Goal: Information Seeking & Learning: Learn about a topic

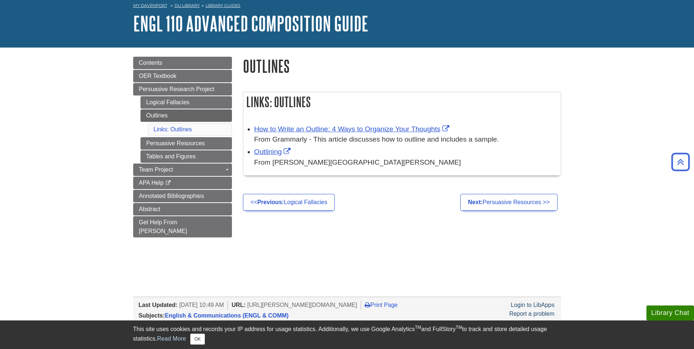
scroll to position [16, 0]
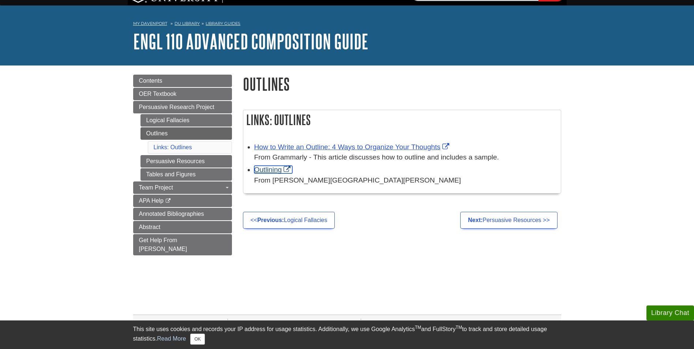
click at [278, 170] on link "Outlining" at bounding box center [273, 170] width 38 height 8
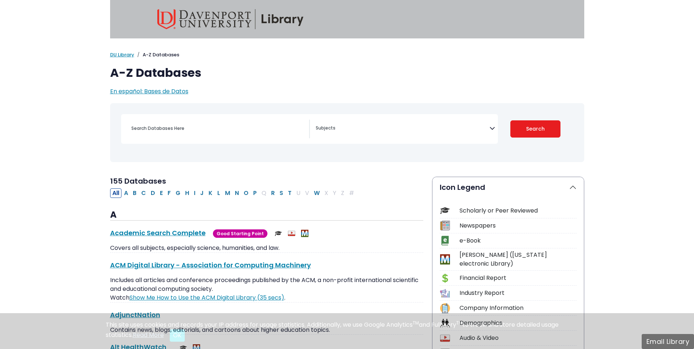
select select "Database Subject Filter"
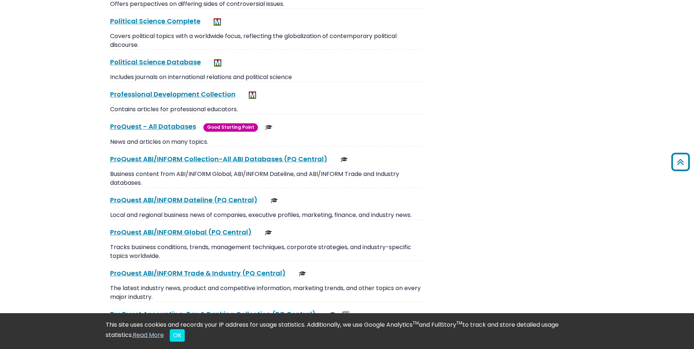
scroll to position [4536, 0]
click at [163, 121] on link "ProQuest - All Databases This link opens in a new window" at bounding box center [153, 125] width 86 height 9
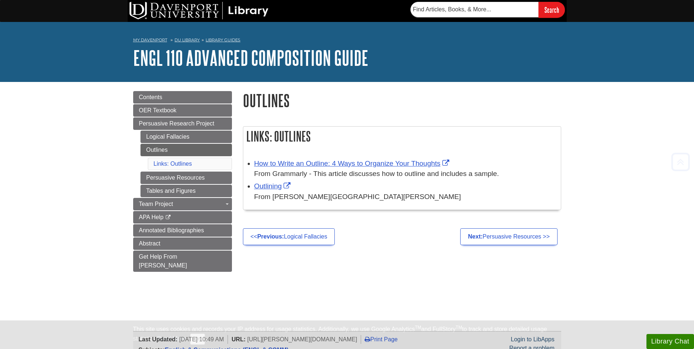
scroll to position [126, 0]
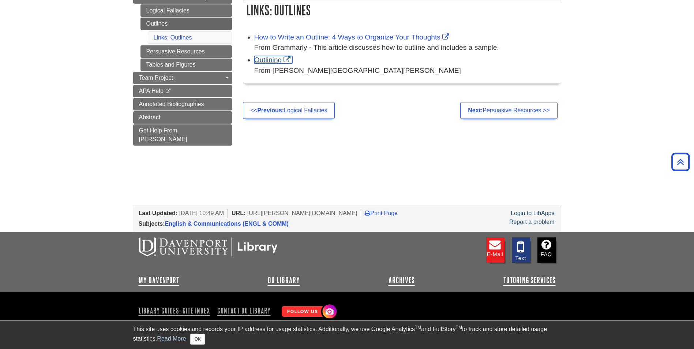
click at [270, 58] on link "Outlining" at bounding box center [273, 60] width 38 height 8
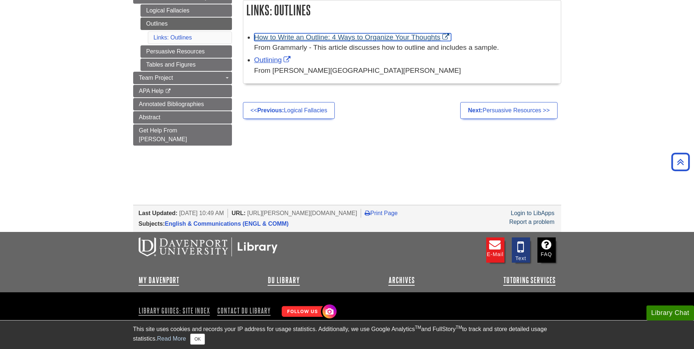
click at [358, 38] on link "How to Write an Outline: 4 Ways to Organize Your Thoughts" at bounding box center [352, 37] width 197 height 8
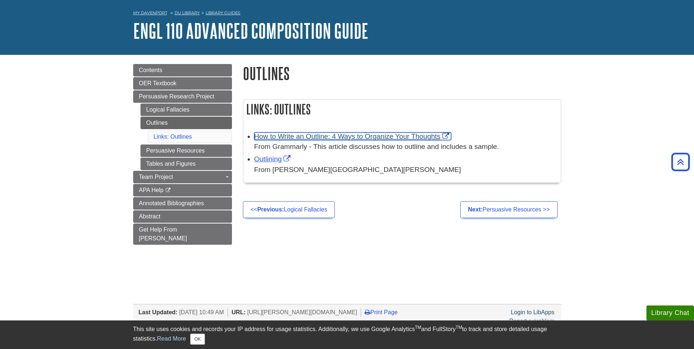
scroll to position [0, 0]
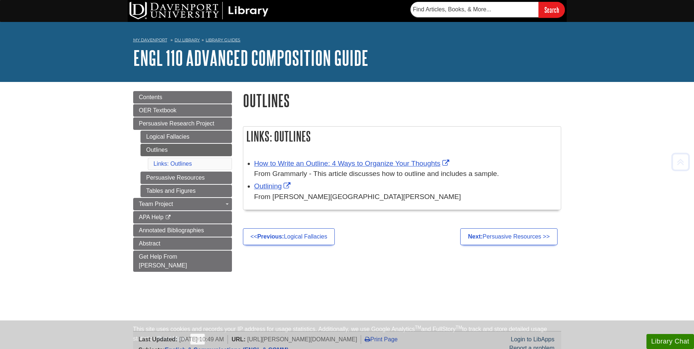
scroll to position [126, 0]
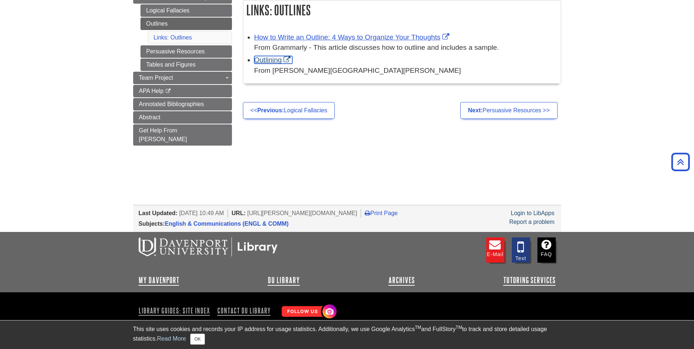
click at [274, 59] on link "Outlining" at bounding box center [273, 60] width 38 height 8
